Goal: Information Seeking & Learning: Learn about a topic

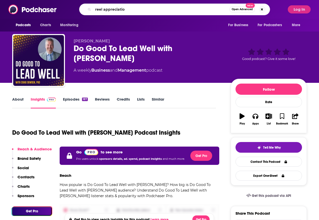
type input "reel appreciation"
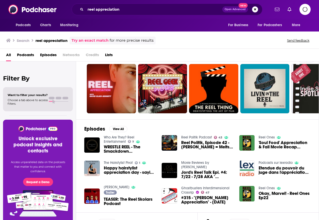
scroll to position [14, 0]
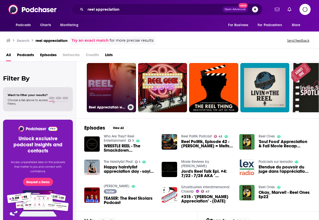
click at [116, 89] on link "Reel Appreciation with [PERSON_NAME]" at bounding box center [111, 87] width 49 height 49
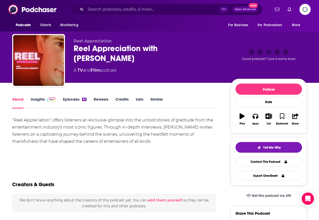
click at [38, 100] on link "Insights" at bounding box center [43, 103] width 25 height 12
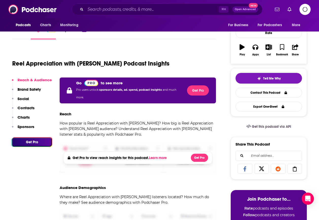
scroll to position [70, 0]
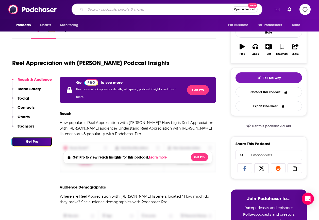
click at [120, 6] on input "Search podcasts, credits, & more..." at bounding box center [159, 9] width 147 height 8
paste input "Filmmaking Conversations with [PERSON_NAME]"
type input "Filmmaking Conversations with [PERSON_NAME]"
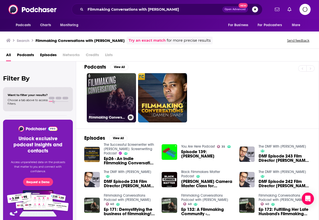
scroll to position [4, 0]
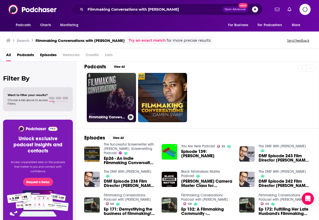
click at [104, 98] on link "Filmmaking Conversations Podcast with [PERSON_NAME]" at bounding box center [111, 97] width 49 height 49
